Goal: Task Accomplishment & Management: Use online tool/utility

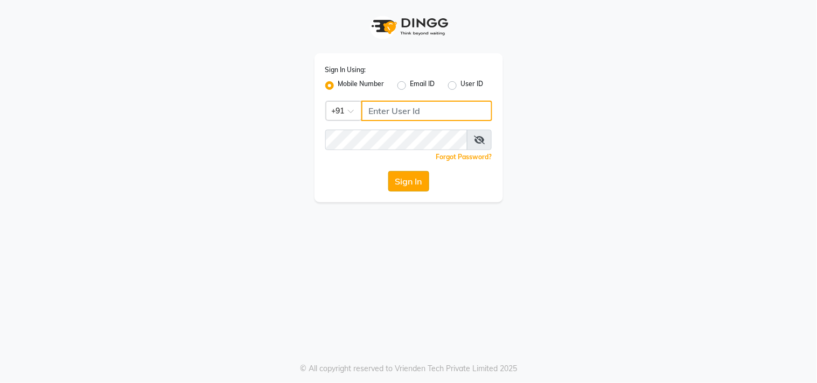
type input "9889882928"
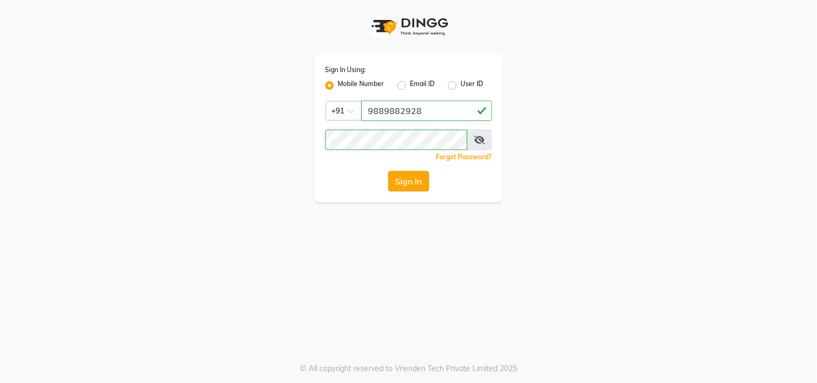
click at [424, 181] on button "Sign In" at bounding box center [408, 181] width 41 height 20
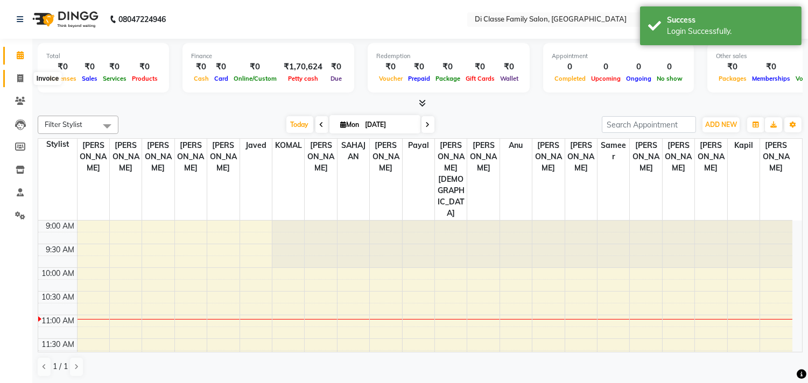
click at [20, 74] on icon at bounding box center [20, 78] width 6 height 8
select select "service"
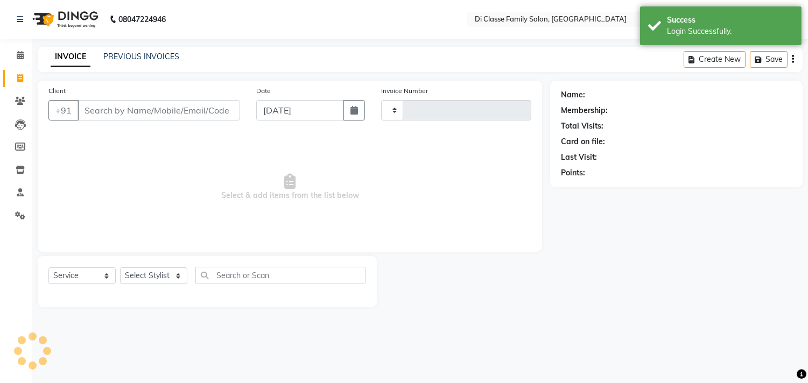
type input "2778"
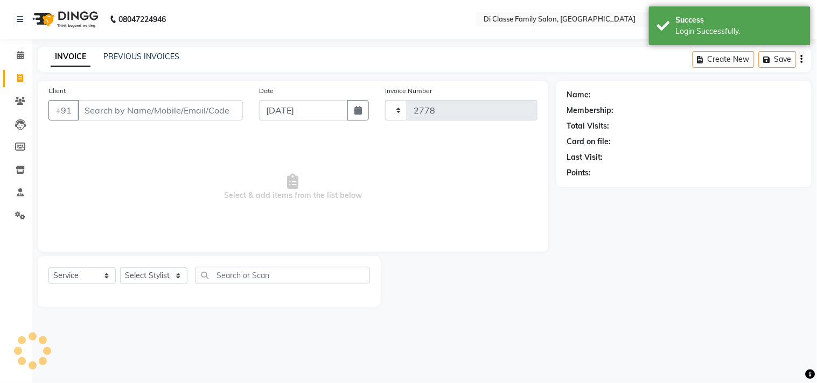
select select "4704"
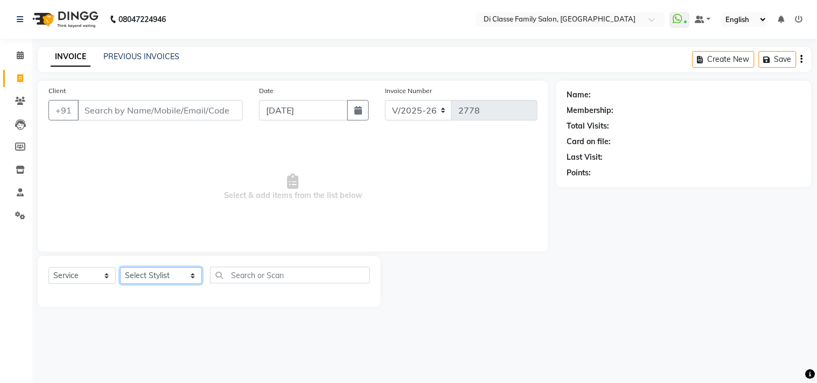
click at [149, 275] on select "Select Stylist [PERSON_NAME] [PERSON_NAME] [PERSON_NAME] Front Desk Javed [PERS…" at bounding box center [161, 276] width 82 height 17
select select "75587"
click at [120, 268] on select "Select Stylist [PERSON_NAME] [PERSON_NAME] [PERSON_NAME] Front Desk Javed [PERS…" at bounding box center [161, 276] width 82 height 17
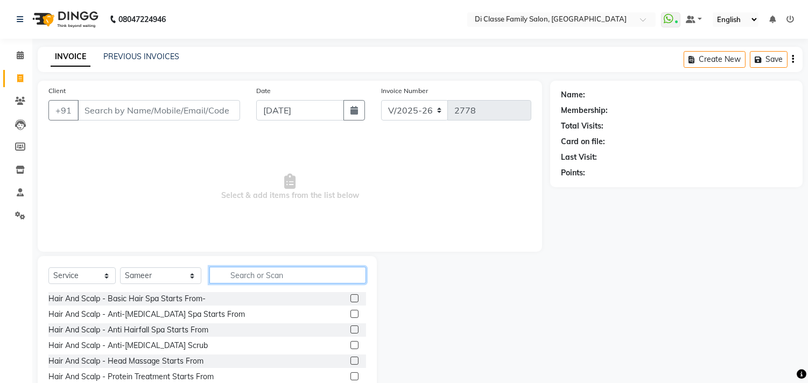
click at [245, 278] on input "text" at bounding box center [287, 275] width 157 height 17
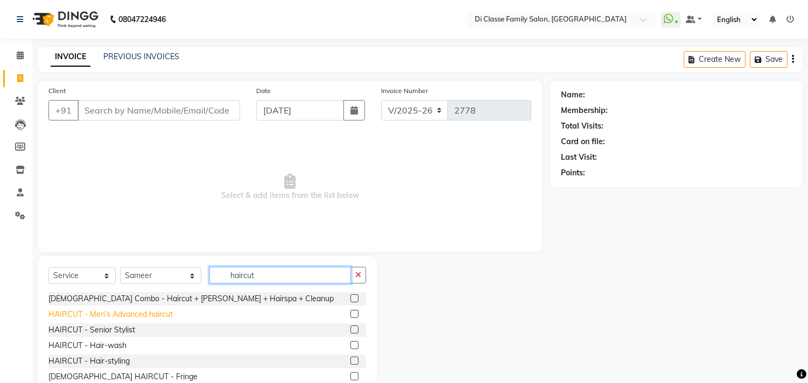
type input "haircut"
click at [168, 314] on div "HAIRCUT - Men's Advanced haircut" at bounding box center [110, 314] width 124 height 11
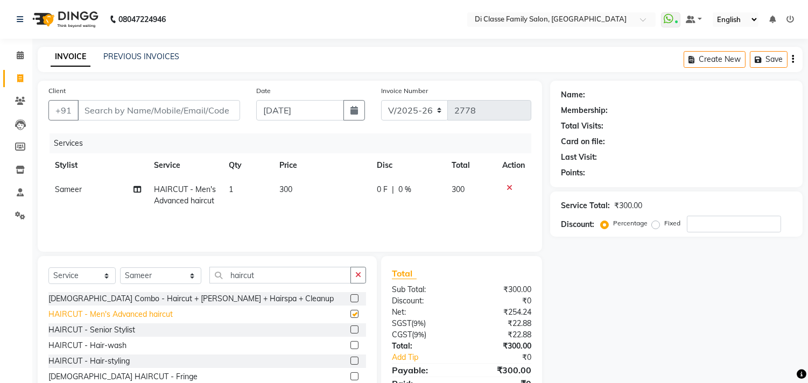
checkbox input "false"
click at [214, 109] on input "Client" at bounding box center [159, 110] width 163 height 20
type input "9"
type input "0"
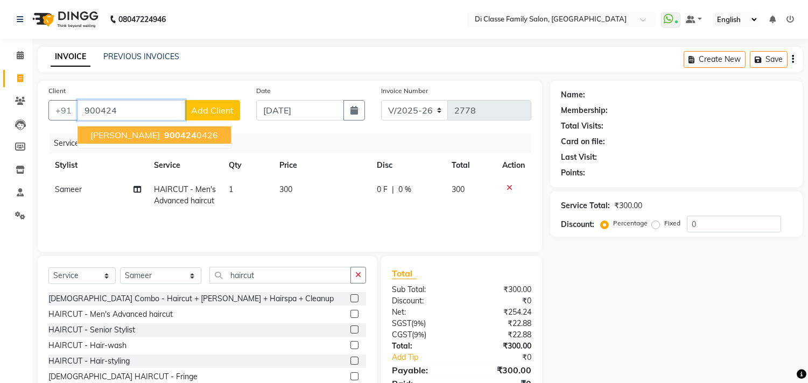
click at [212, 138] on ngb-highlight "900424 0426" at bounding box center [190, 135] width 56 height 11
type input "9004240426"
select select "2: Object"
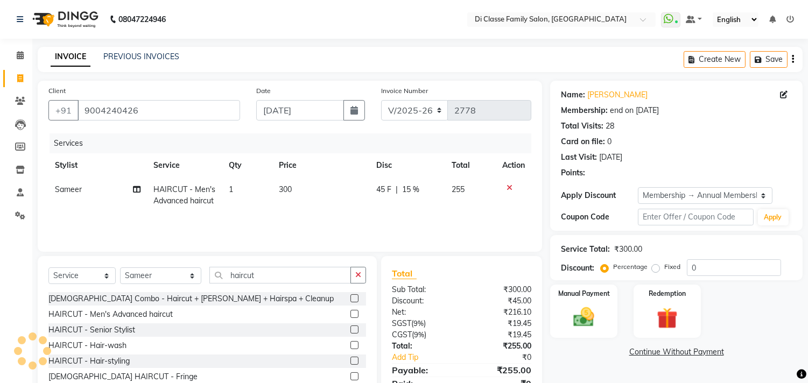
type input "15"
click at [253, 273] on input "haircut" at bounding box center [280, 275] width 142 height 17
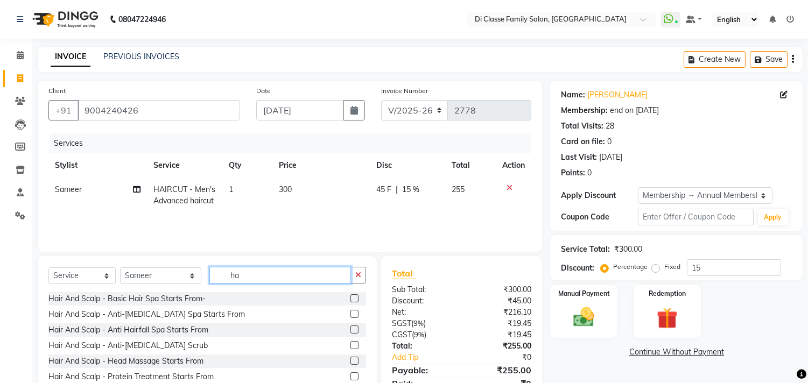
type input "h"
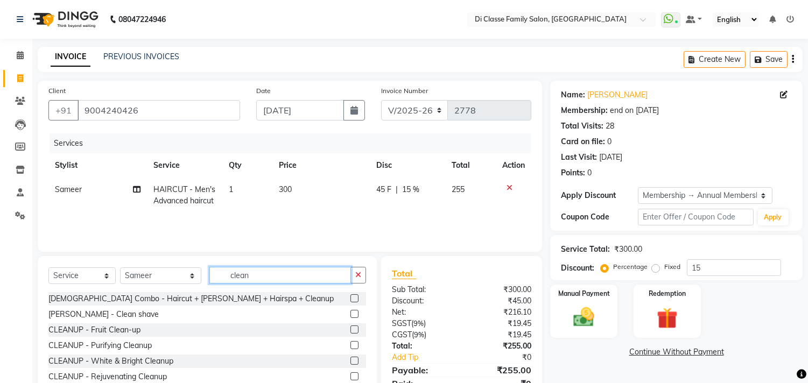
type input "clean"
click at [126, 316] on div "[PERSON_NAME] - Clean shave" at bounding box center [207, 314] width 318 height 13
click at [117, 313] on div "[PERSON_NAME] - Clean shave" at bounding box center [103, 314] width 110 height 11
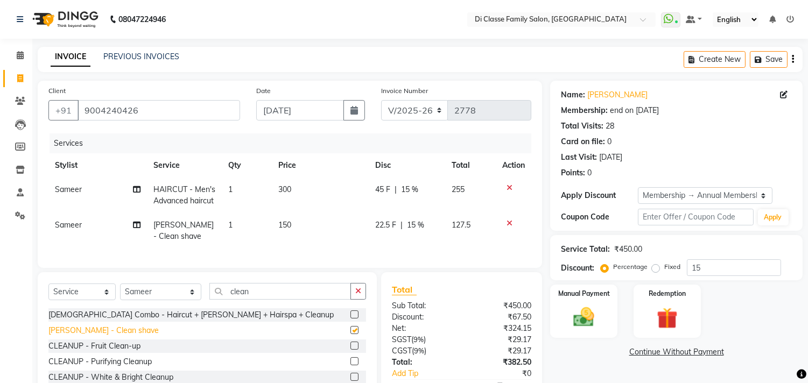
checkbox input "false"
click at [390, 222] on span "22.5 F" at bounding box center [386, 225] width 21 height 11
select select "75587"
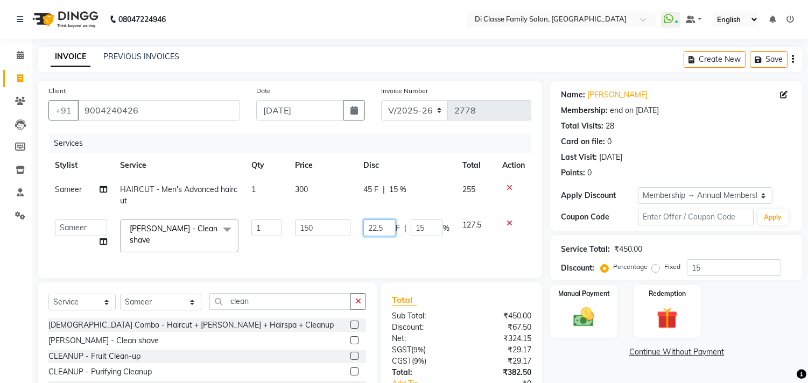
click at [392, 229] on input "22.5" at bounding box center [379, 228] width 32 height 17
type input "22"
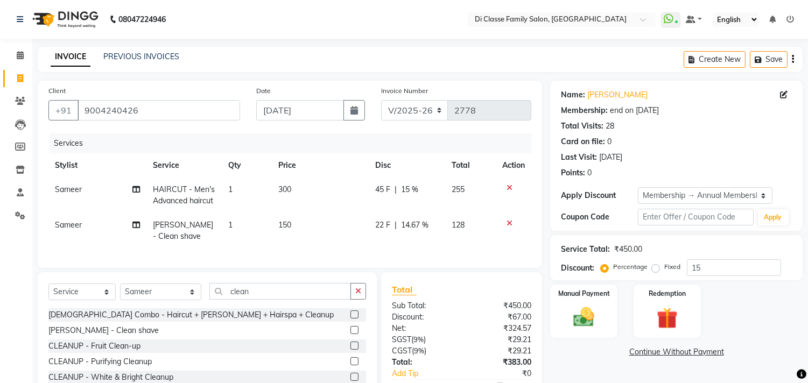
click at [449, 245] on tr "[PERSON_NAME] - Clean shave 1 150 22 F | 14.67 % 128" at bounding box center [289, 231] width 483 height 36
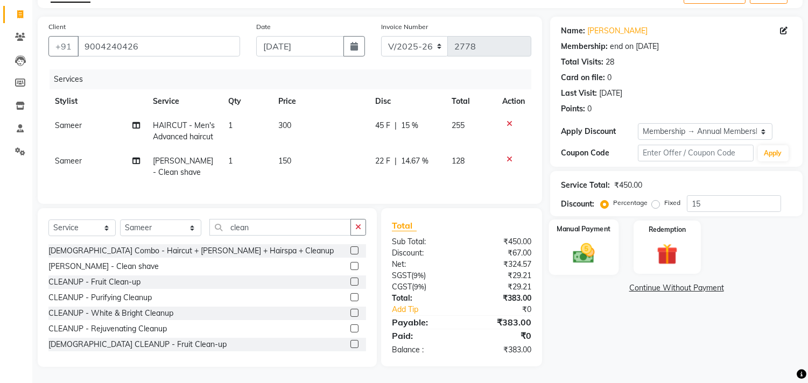
click at [601, 242] on img at bounding box center [584, 253] width 36 height 25
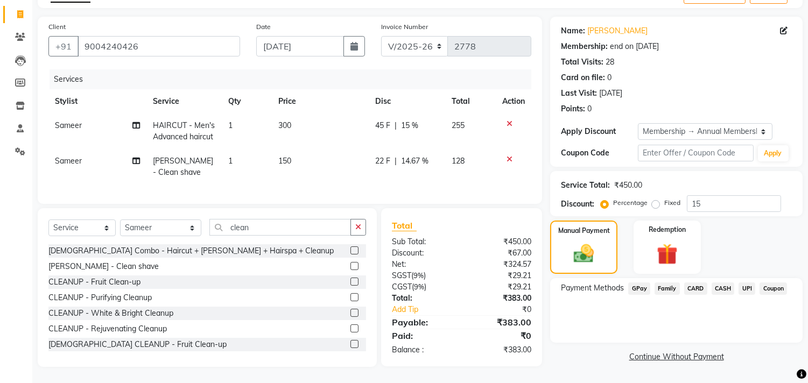
click at [772, 283] on span "Coupon" at bounding box center [772, 289] width 27 height 12
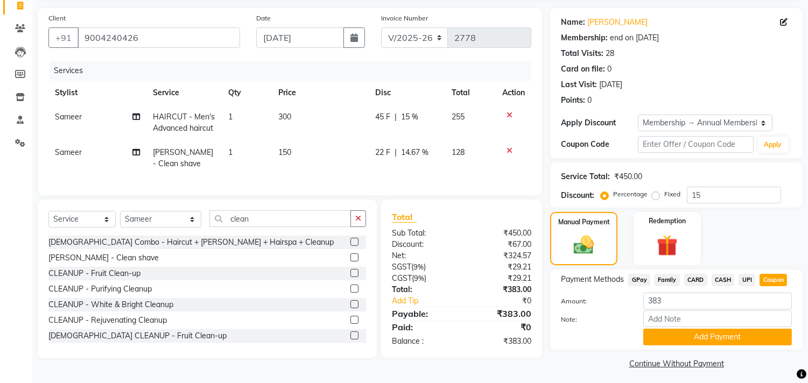
click at [724, 280] on span "CASH" at bounding box center [723, 280] width 23 height 12
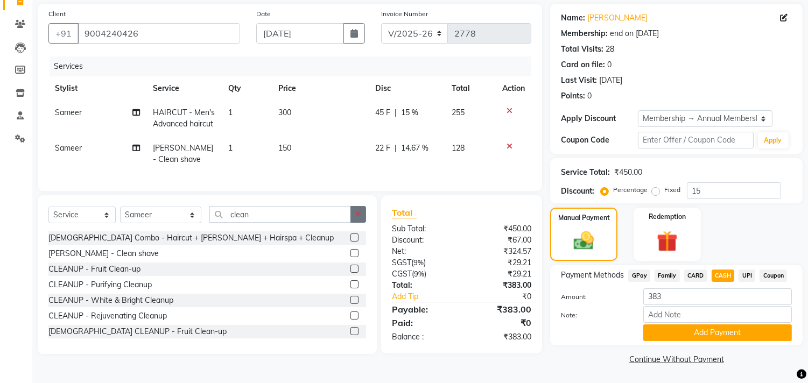
click at [358, 218] on icon "button" at bounding box center [358, 214] width 6 height 8
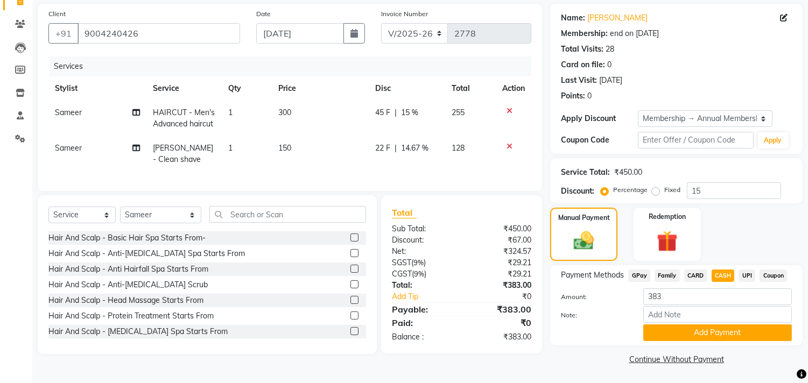
click at [512, 300] on div "₹0" at bounding box center [507, 296] width 65 height 11
click at [676, 240] on img at bounding box center [667, 241] width 36 height 27
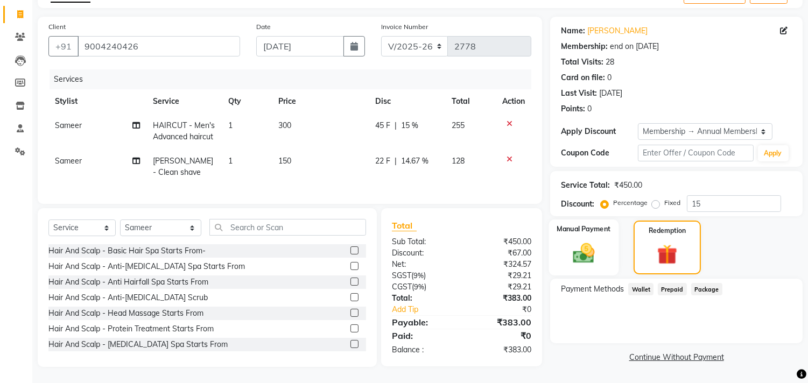
click at [596, 245] on img at bounding box center [584, 253] width 36 height 25
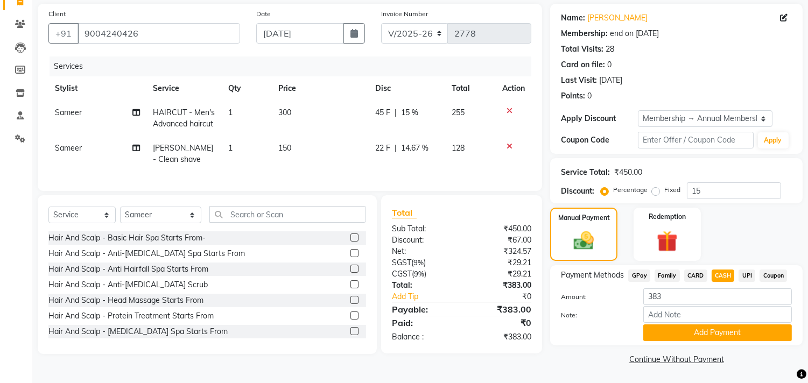
click at [721, 219] on div "Manual Payment Redemption" at bounding box center [676, 234] width 269 height 53
click at [657, 228] on img at bounding box center [667, 241] width 36 height 27
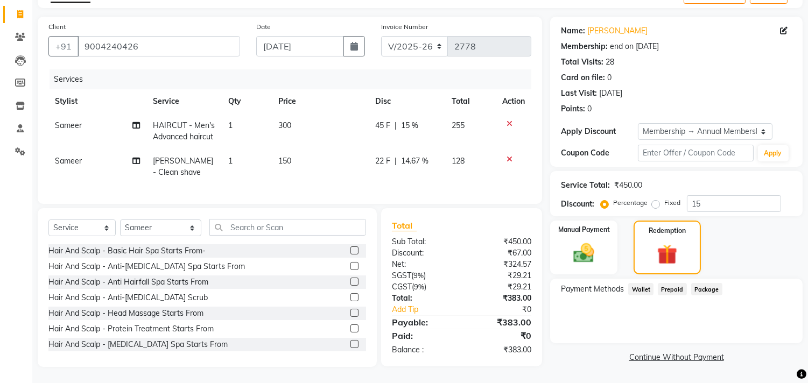
click at [645, 283] on span "Wallet" at bounding box center [640, 289] width 25 height 12
click at [669, 283] on span "Prepaid" at bounding box center [672, 289] width 29 height 12
click at [701, 283] on span "Package" at bounding box center [706, 289] width 31 height 12
click at [610, 245] on div "Manual Payment" at bounding box center [584, 248] width 70 height 56
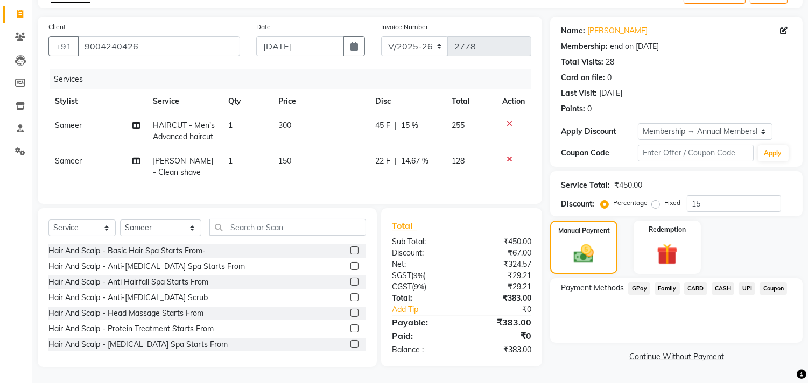
click at [728, 283] on span "CASH" at bounding box center [723, 289] width 23 height 12
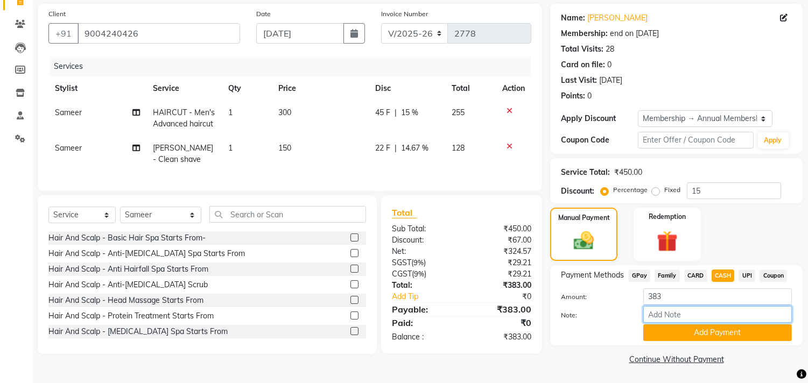
click at [701, 315] on input "Note:" at bounding box center [717, 314] width 149 height 17
click at [617, 307] on div "Note:" at bounding box center [676, 315] width 247 height 18
click at [666, 328] on button "Add Payment" at bounding box center [717, 333] width 149 height 17
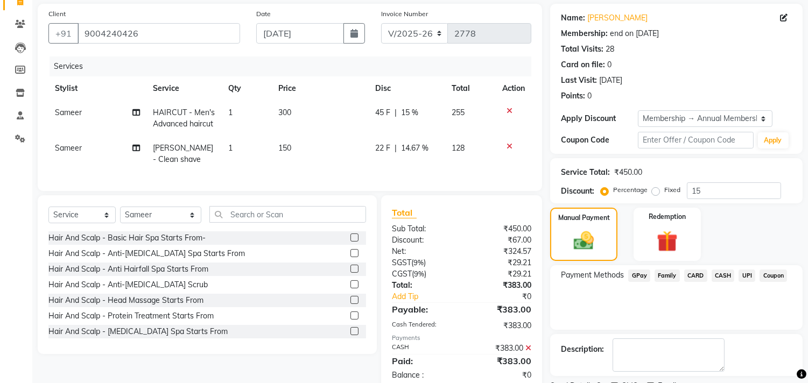
scroll to position [148, 0]
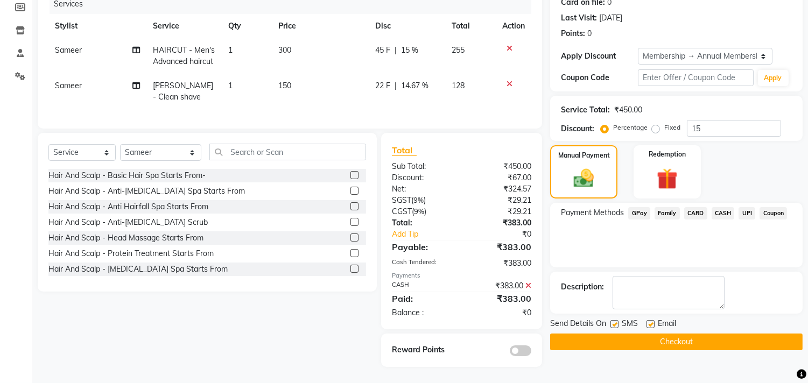
click at [523, 351] on span at bounding box center [521, 351] width 22 height 11
click at [531, 353] on input "checkbox" at bounding box center [531, 353] width 0 height 0
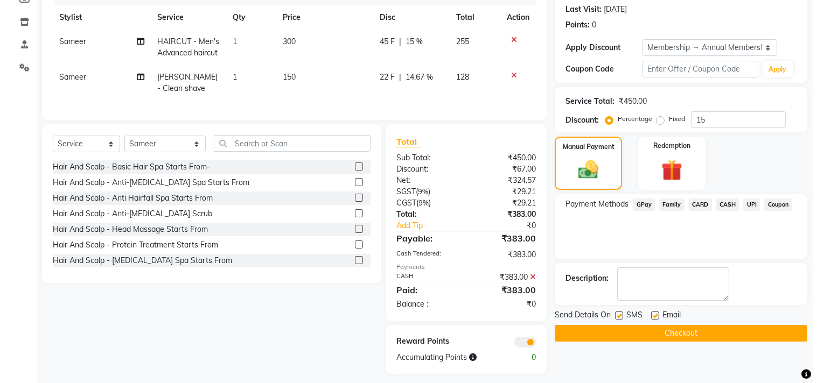
scroll to position [164, 0]
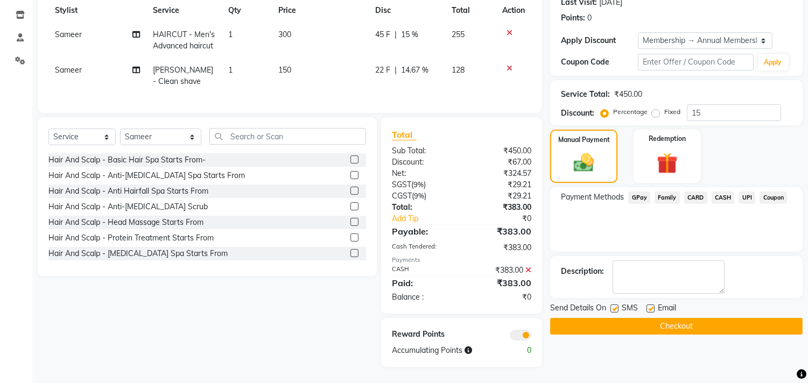
click at [519, 330] on span at bounding box center [521, 335] width 22 height 11
click at [531, 337] on input "checkbox" at bounding box center [531, 337] width 0 height 0
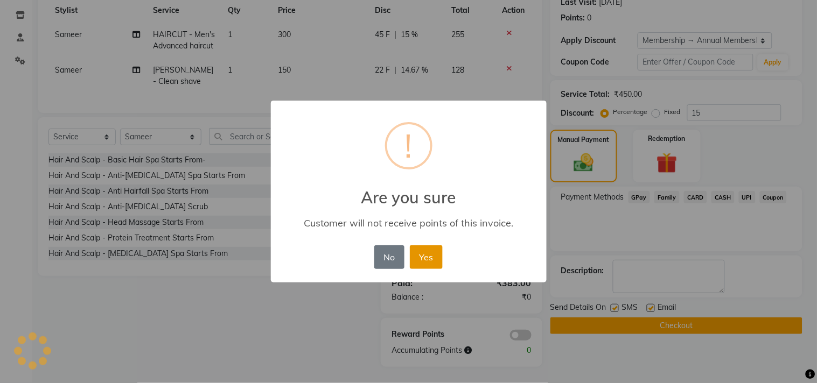
click at [423, 257] on button "Yes" at bounding box center [426, 257] width 33 height 24
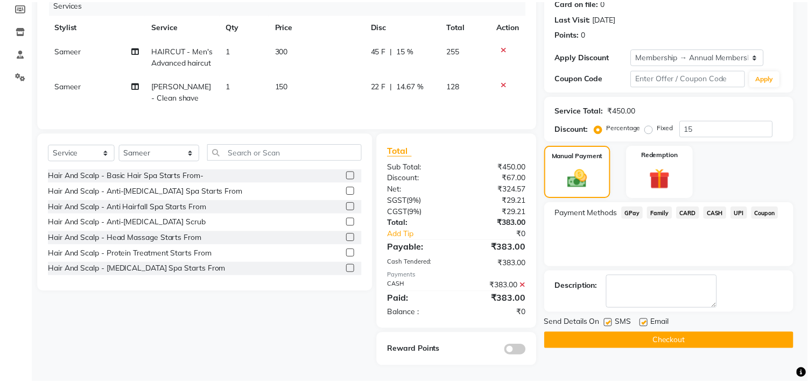
scroll to position [148, 0]
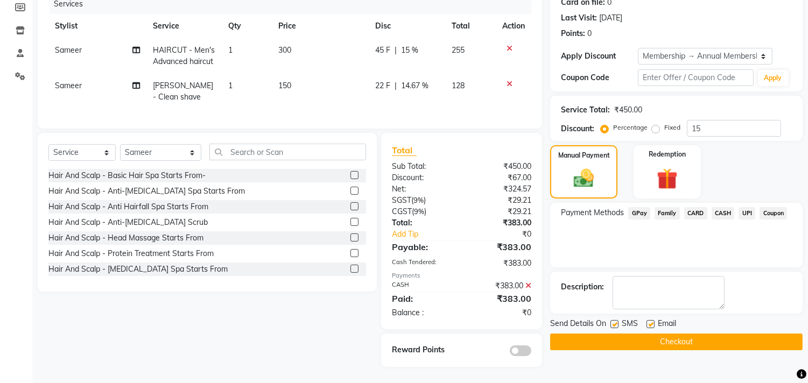
click at [690, 334] on button "Checkout" at bounding box center [676, 342] width 252 height 17
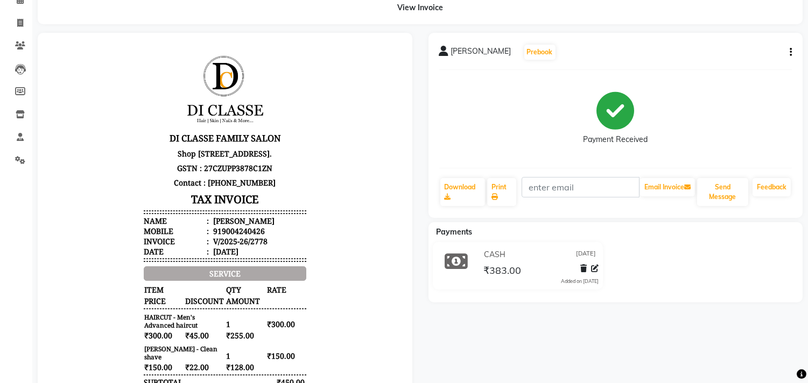
scroll to position [8, 0]
click at [791, 52] on icon "button" at bounding box center [791, 52] width 2 height 1
click at [723, 58] on div "Edit Invoice" at bounding box center [737, 58] width 74 height 13
select select "service"
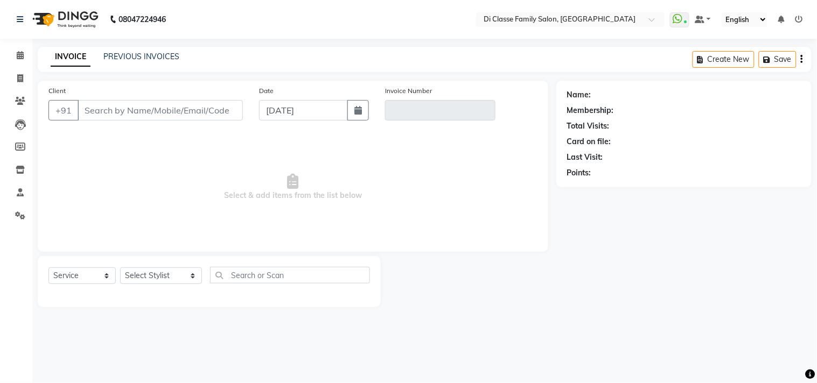
type input "9004240426"
type input "V/2025-26/2778"
select select "select"
select select "2: Object"
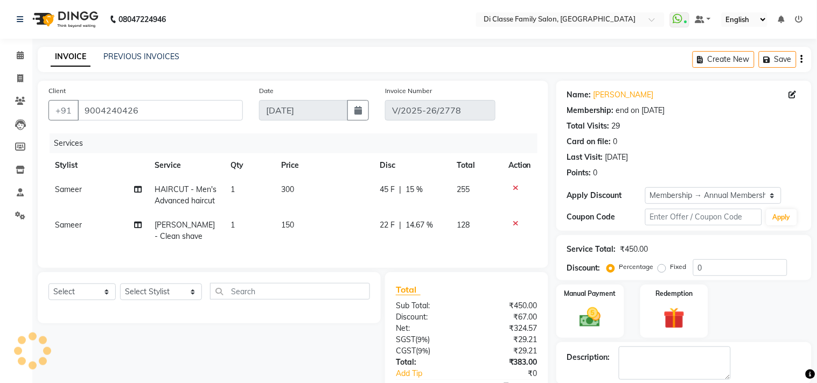
type input "15"
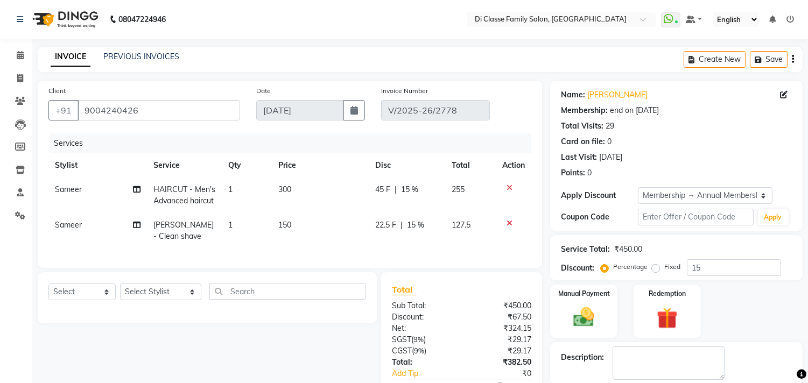
scroll to position [60, 0]
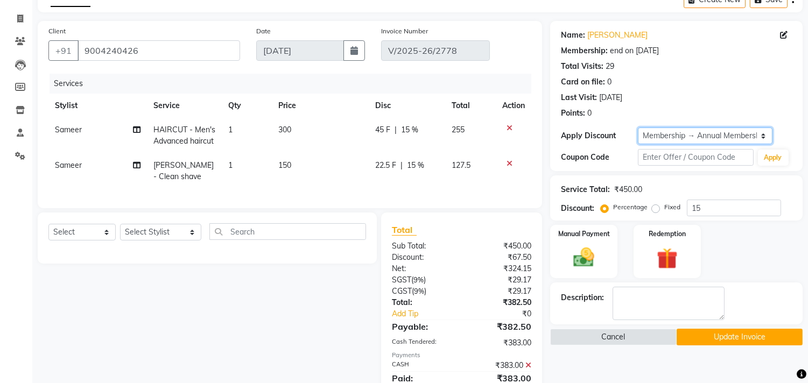
click at [705, 133] on select "Select Membership → Annual Membership Loyalty → Loyalty level 1 → All Members" at bounding box center [705, 136] width 135 height 17
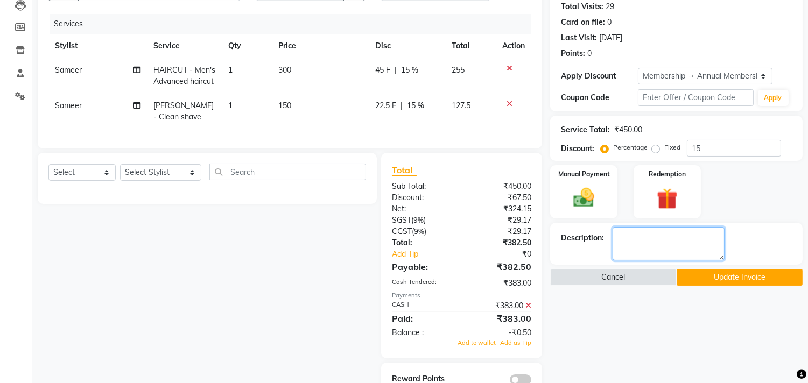
click at [666, 244] on textarea at bounding box center [669, 243] width 112 height 33
type textarea "5"
click at [622, 314] on div "Name: [PERSON_NAME] Membership: end on [DATE] Total Visits: 29 Card on file: 0 …" at bounding box center [680, 178] width 261 height 435
click at [484, 347] on span "Add to wallet" at bounding box center [477, 343] width 38 height 8
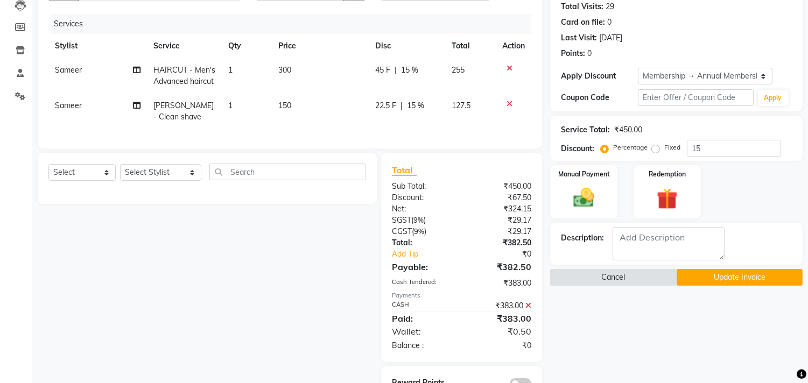
click at [599, 276] on button "Cancel" at bounding box center [613, 277] width 126 height 17
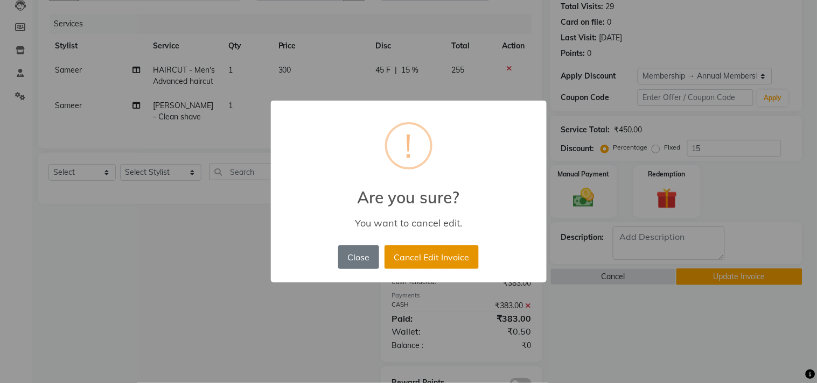
click at [447, 256] on button "Cancel Edit Invoice" at bounding box center [431, 257] width 94 height 24
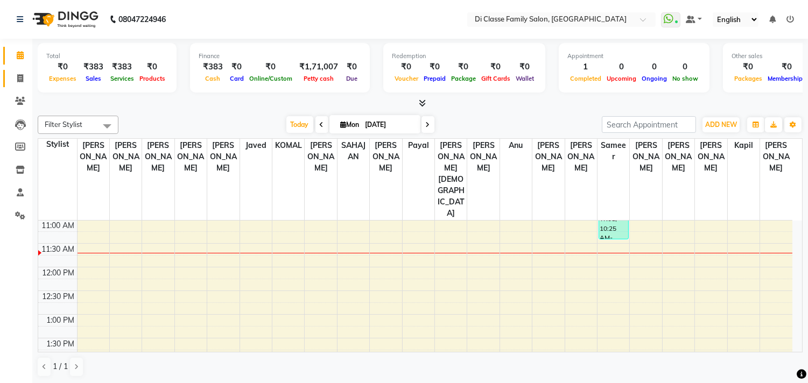
click at [22, 72] on link "Invoice" at bounding box center [16, 79] width 26 height 18
select select "4704"
select select "service"
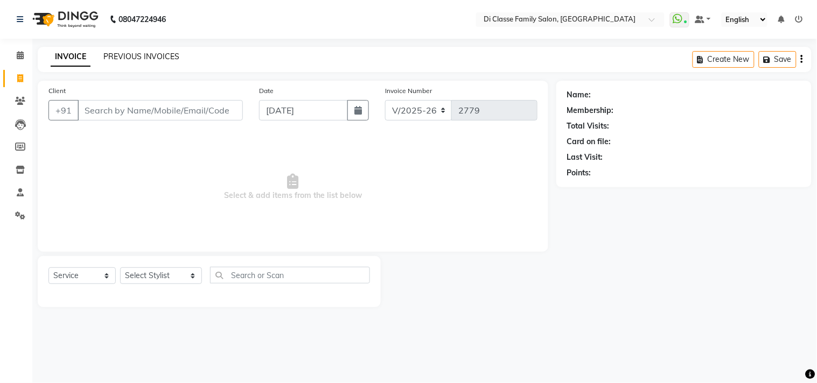
click at [121, 52] on link "PREVIOUS INVOICES" at bounding box center [141, 57] width 76 height 10
